Goal: Task Accomplishment & Management: Use online tool/utility

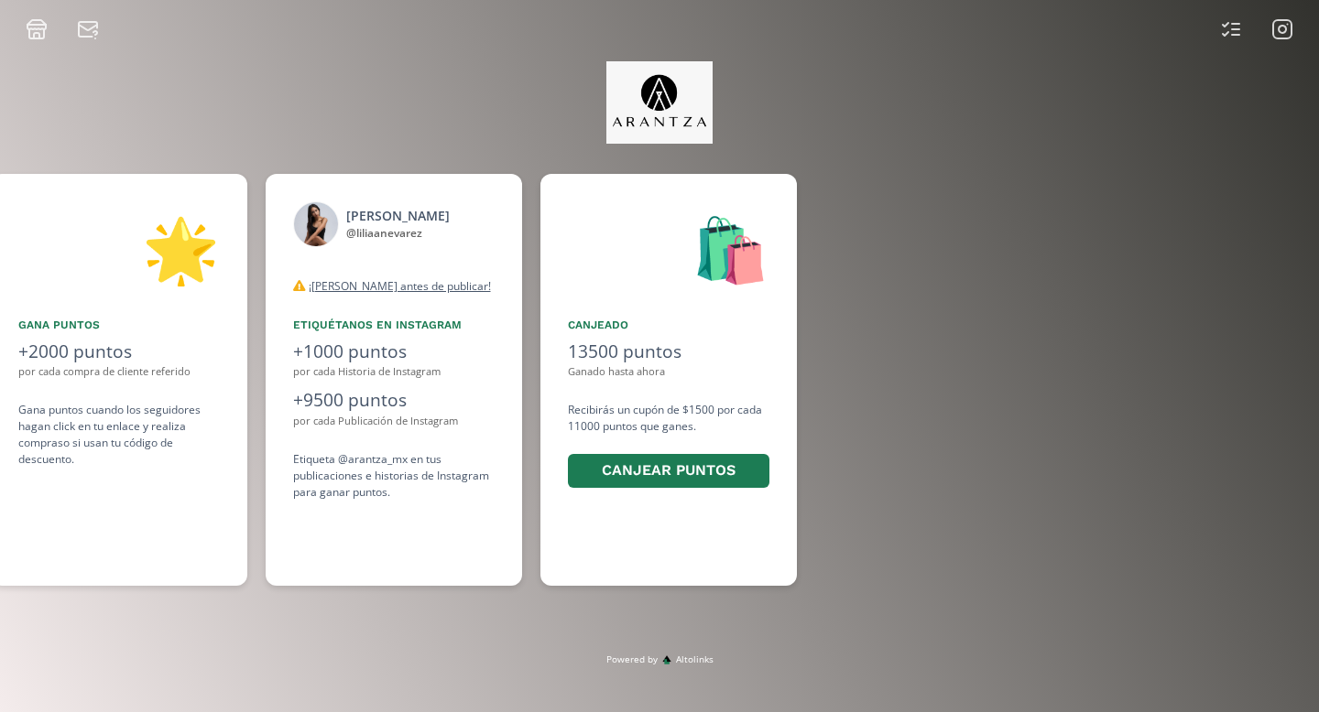
scroll to position [0, 1374]
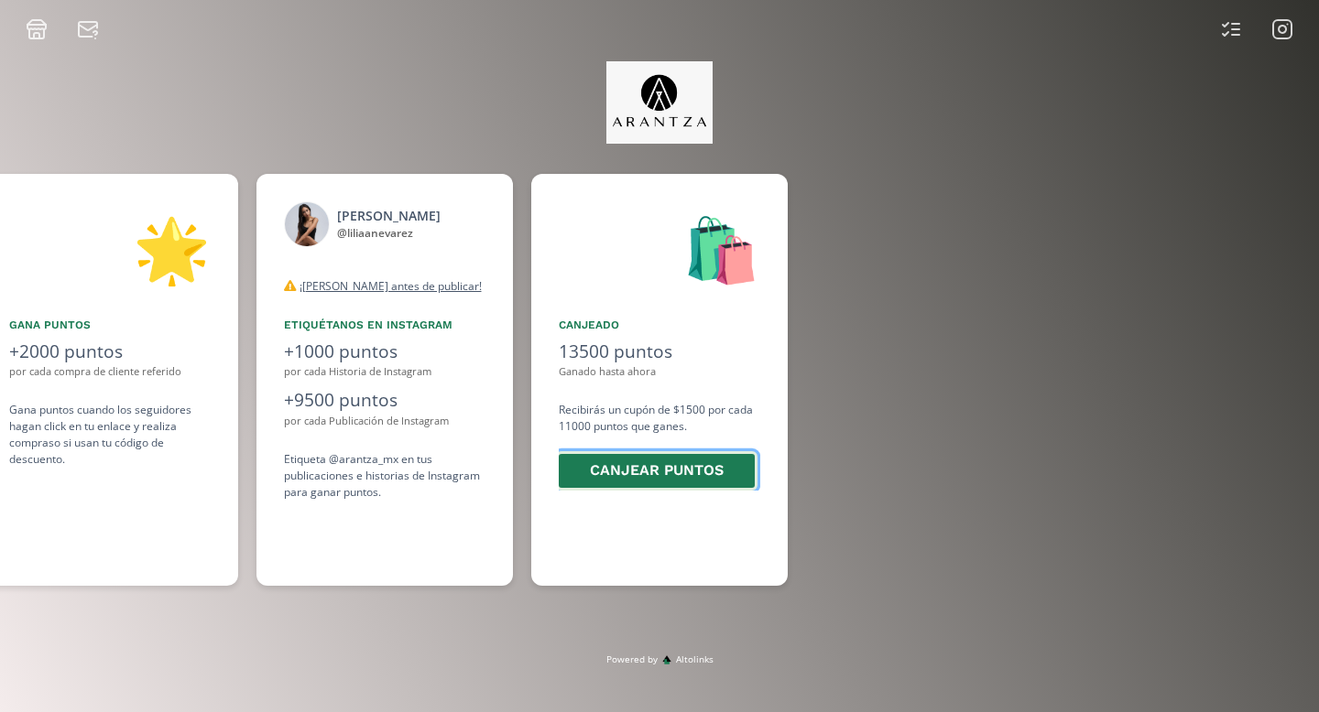
click at [674, 470] on button "Canjear puntos" at bounding box center [656, 470] width 201 height 39
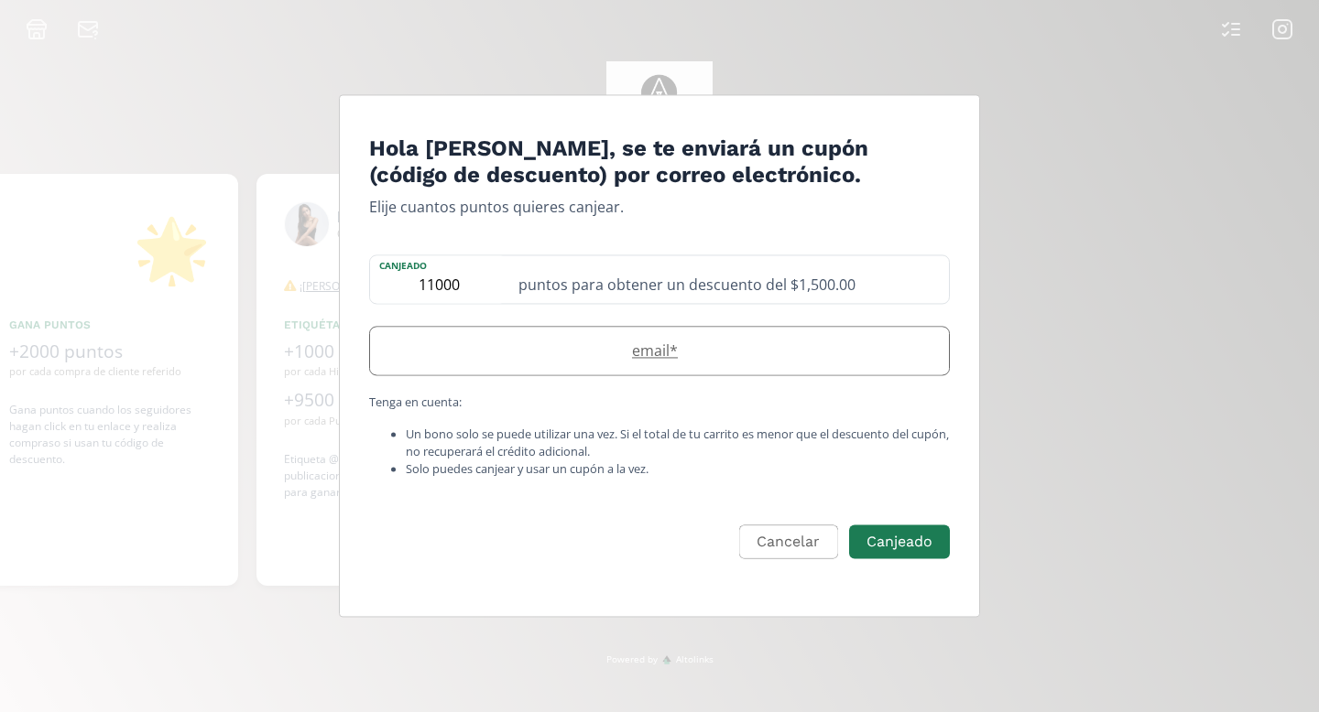
click at [722, 361] on label "email *" at bounding box center [650, 351] width 560 height 22
click at [594, 342] on label "email" at bounding box center [650, 335] width 560 height 17
type input "liliamnevarezgarcia@gmail.com"
click at [907, 532] on button "Canjeado" at bounding box center [899, 542] width 106 height 39
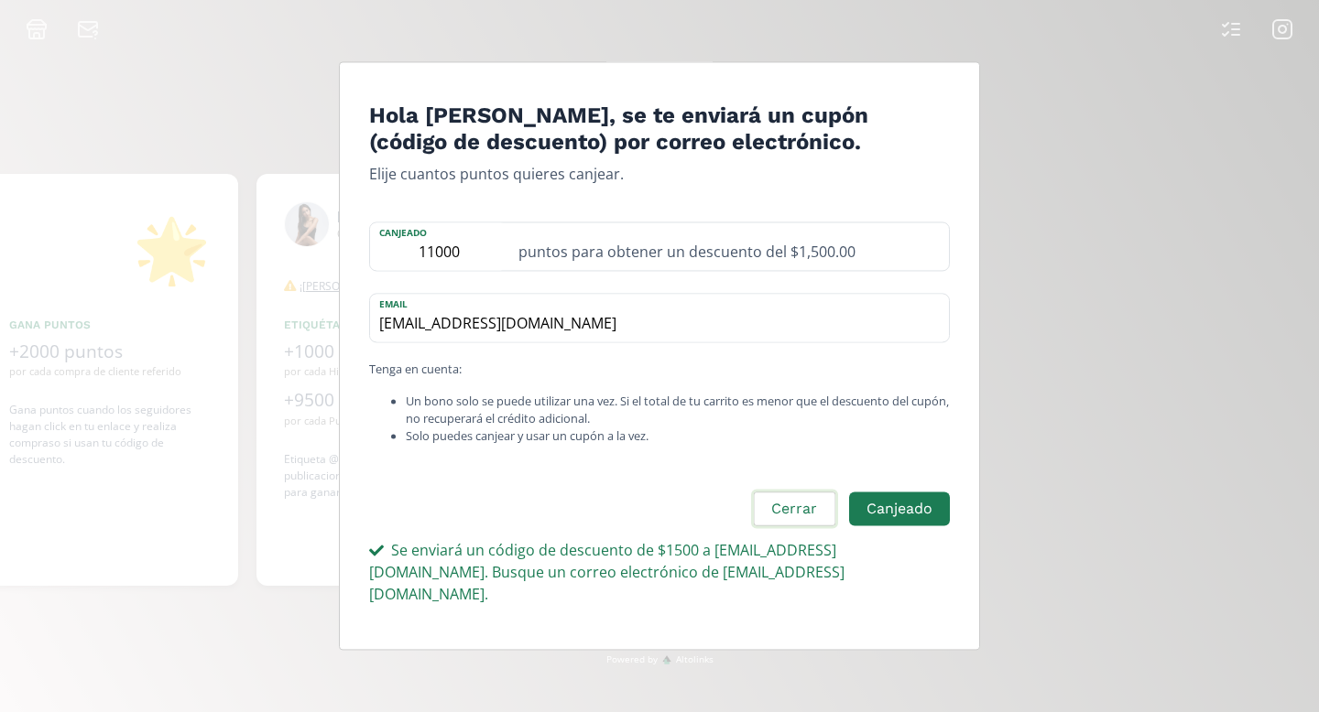
click at [801, 513] on button "Cerrar" at bounding box center [794, 509] width 86 height 39
